Goal: Transaction & Acquisition: Purchase product/service

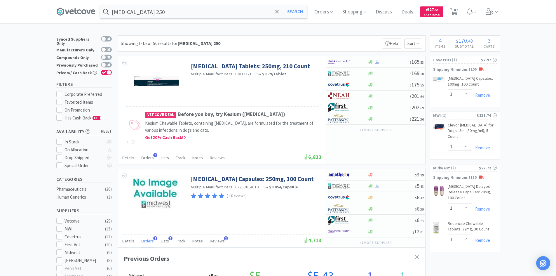
select select "1"
click at [203, 10] on input "[MEDICAL_DATA] 250" at bounding box center [203, 11] width 207 height 13
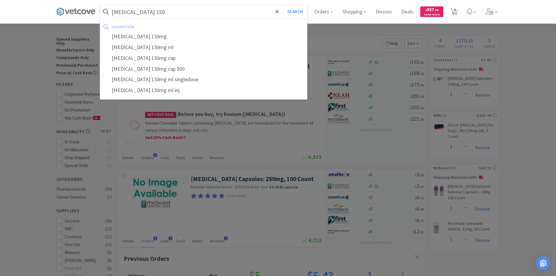
type input "[MEDICAL_DATA] 150"
click at [283, 5] on button "Search" at bounding box center [295, 11] width 24 height 13
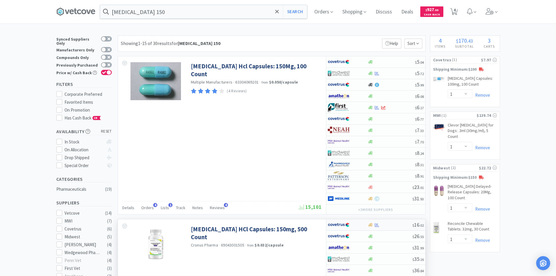
click at [359, 224] on div at bounding box center [344, 225] width 32 height 10
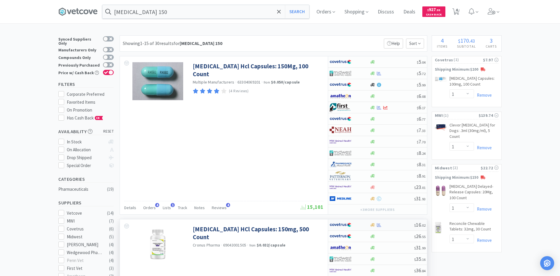
select select "1"
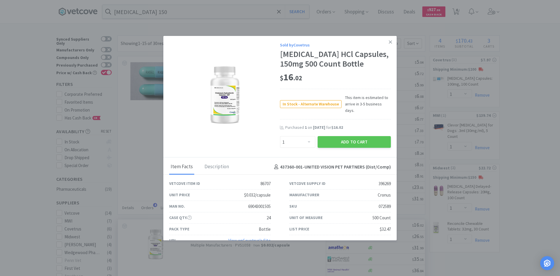
click at [346, 135] on div "Add to Cart" at bounding box center [355, 142] width 76 height 14
click at [348, 136] on button "Add to Cart" at bounding box center [354, 142] width 73 height 12
select select "1"
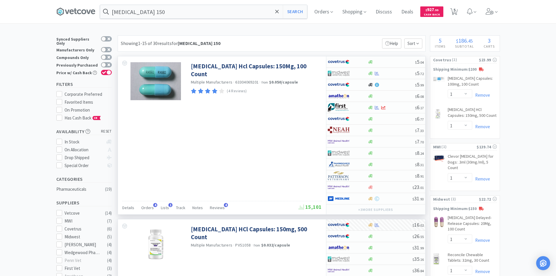
click at [262, 164] on div "[MEDICAL_DATA] Hcl Capsules: 150Mg, 100 Count Multiple Manufacturers · 63304069…" at bounding box center [222, 135] width 208 height 158
click at [213, 184] on div "[MEDICAL_DATA] Hcl Capsules: 150Mg, 100 Count Multiple Manufacturers · 63304069…" at bounding box center [222, 135] width 208 height 158
